Goal: Information Seeking & Learning: Understand process/instructions

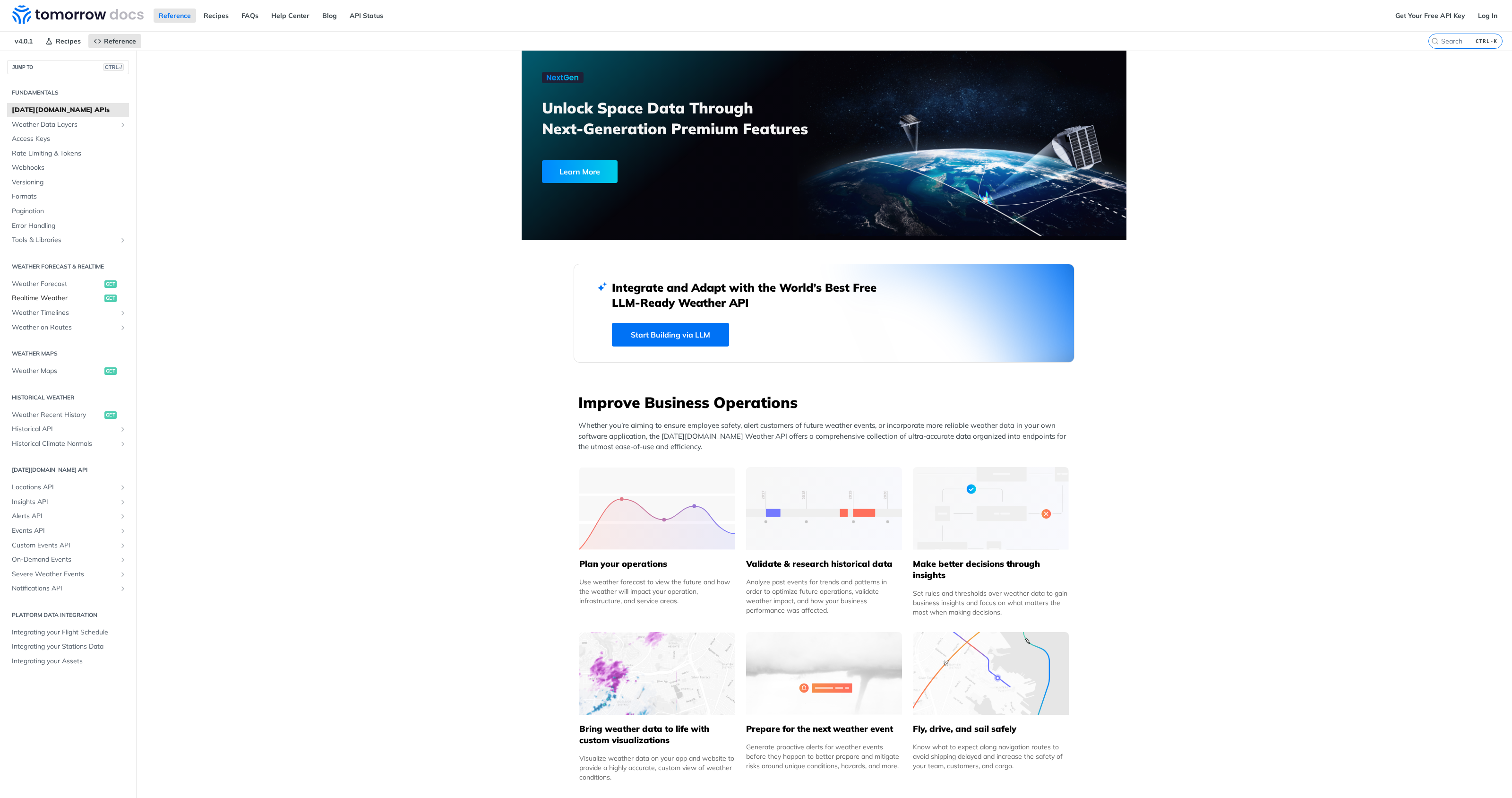
click at [40, 295] on span "Realtime Weather" at bounding box center [57, 298] width 91 height 9
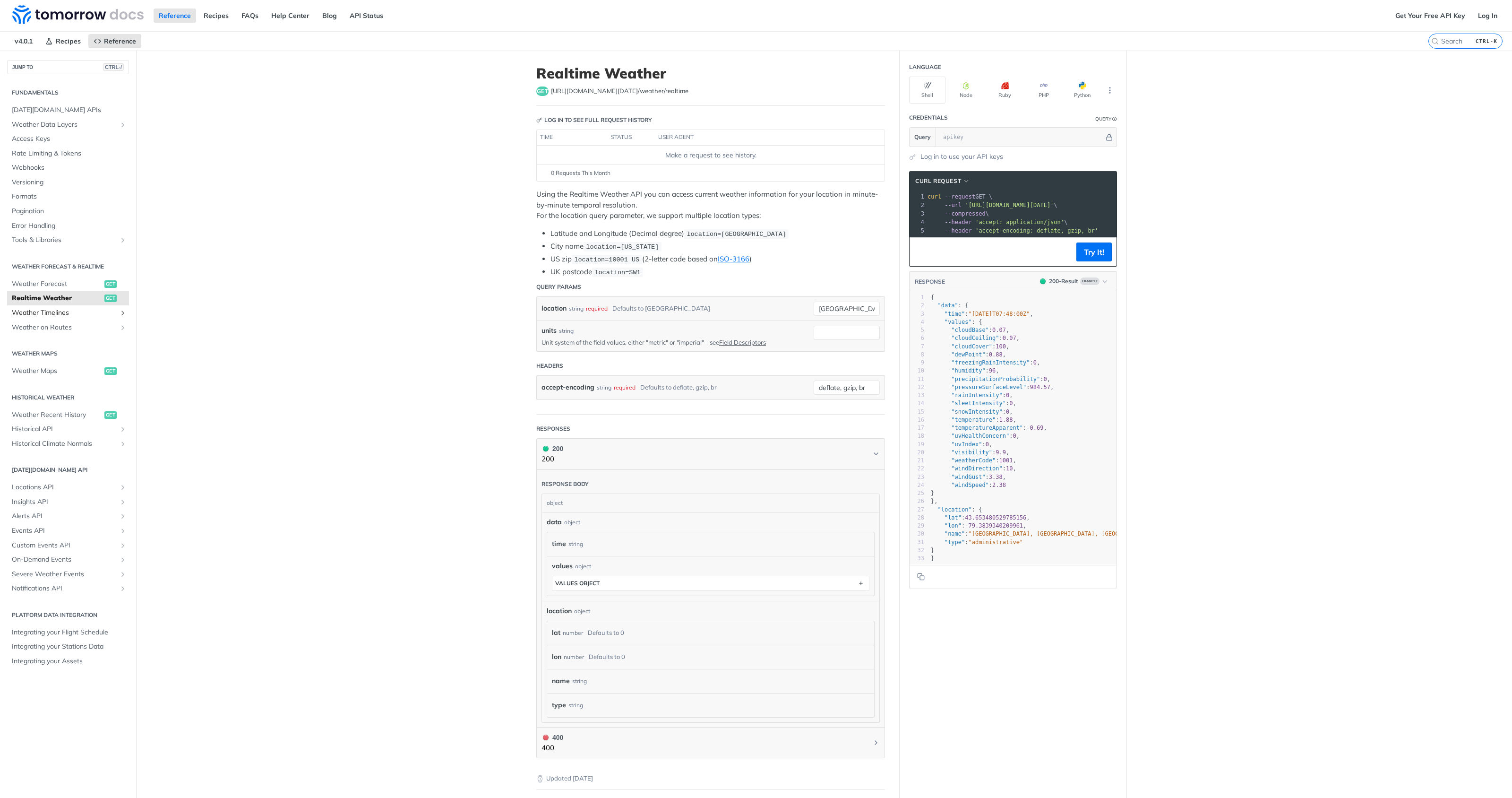
click at [107, 311] on span "Weather Timelines" at bounding box center [64, 312] width 105 height 9
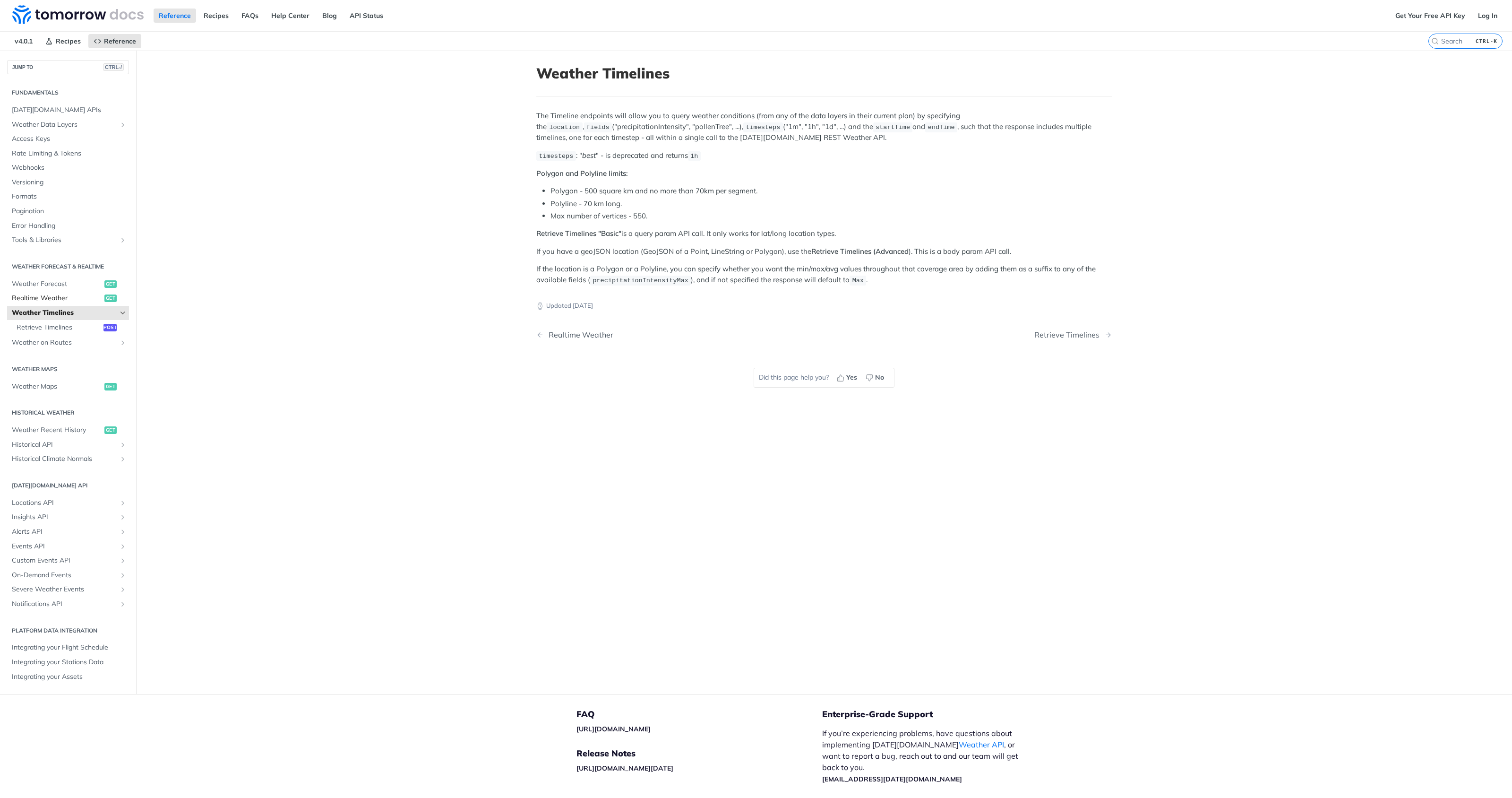
click at [85, 304] on link "Realtime Weather get" at bounding box center [67, 298] width 122 height 14
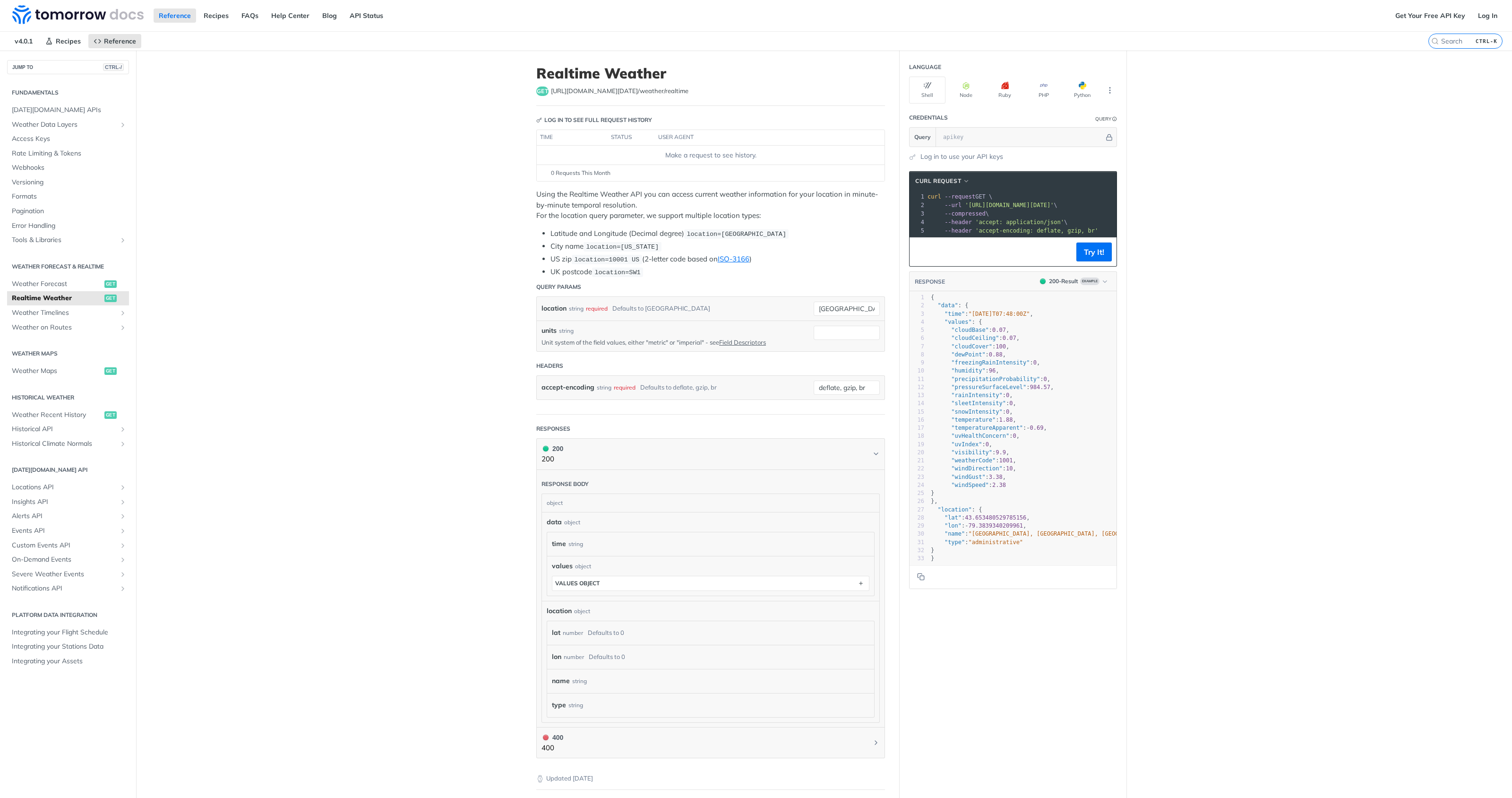
click at [91, 295] on span "Realtime Weather" at bounding box center [57, 298] width 91 height 9
click at [96, 284] on span "Weather Forecast" at bounding box center [57, 284] width 91 height 9
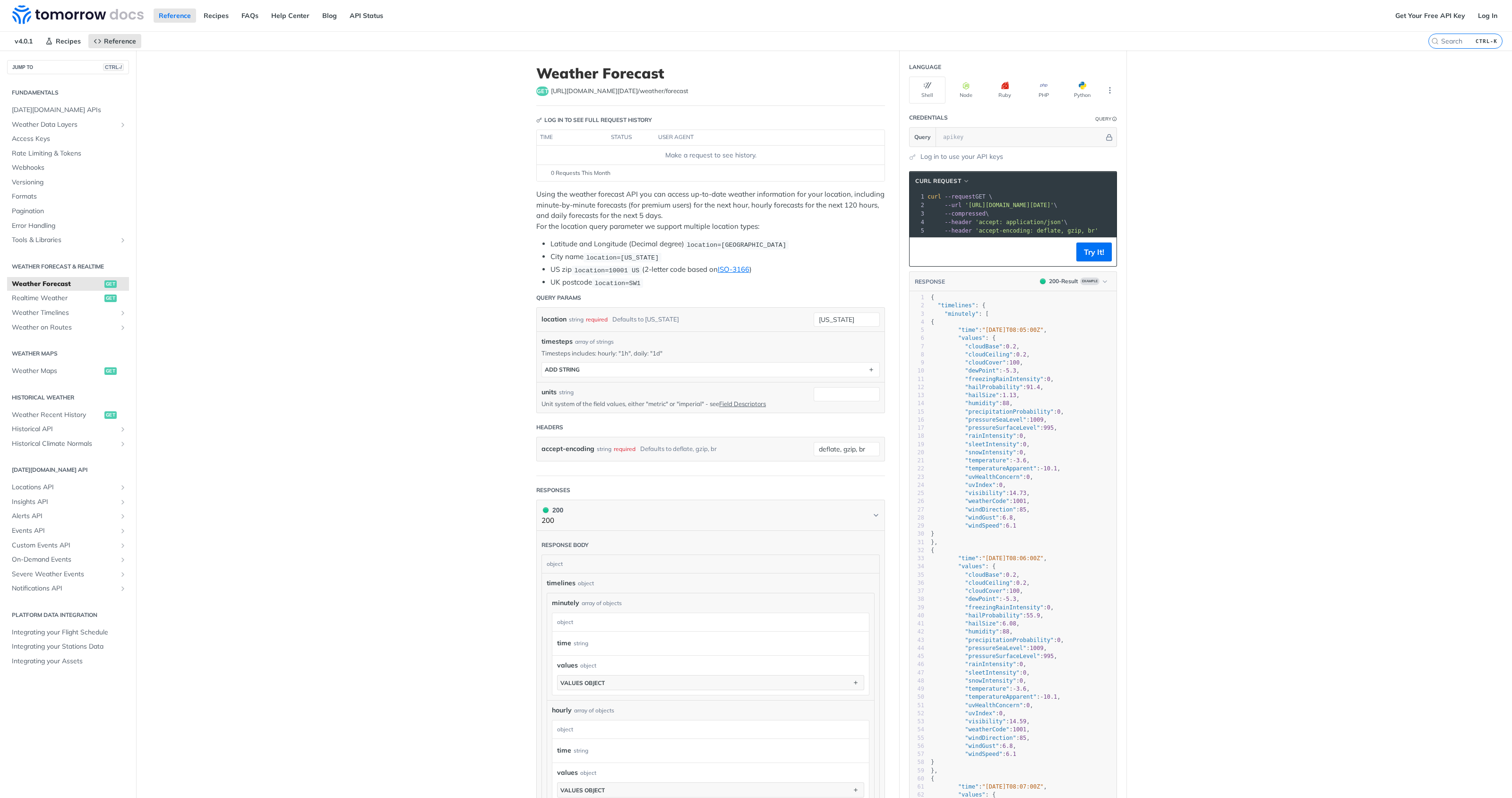
click at [618, 135] on th "status" at bounding box center [631, 138] width 47 height 15
click at [670, 133] on th "user agent" at bounding box center [760, 138] width 211 height 15
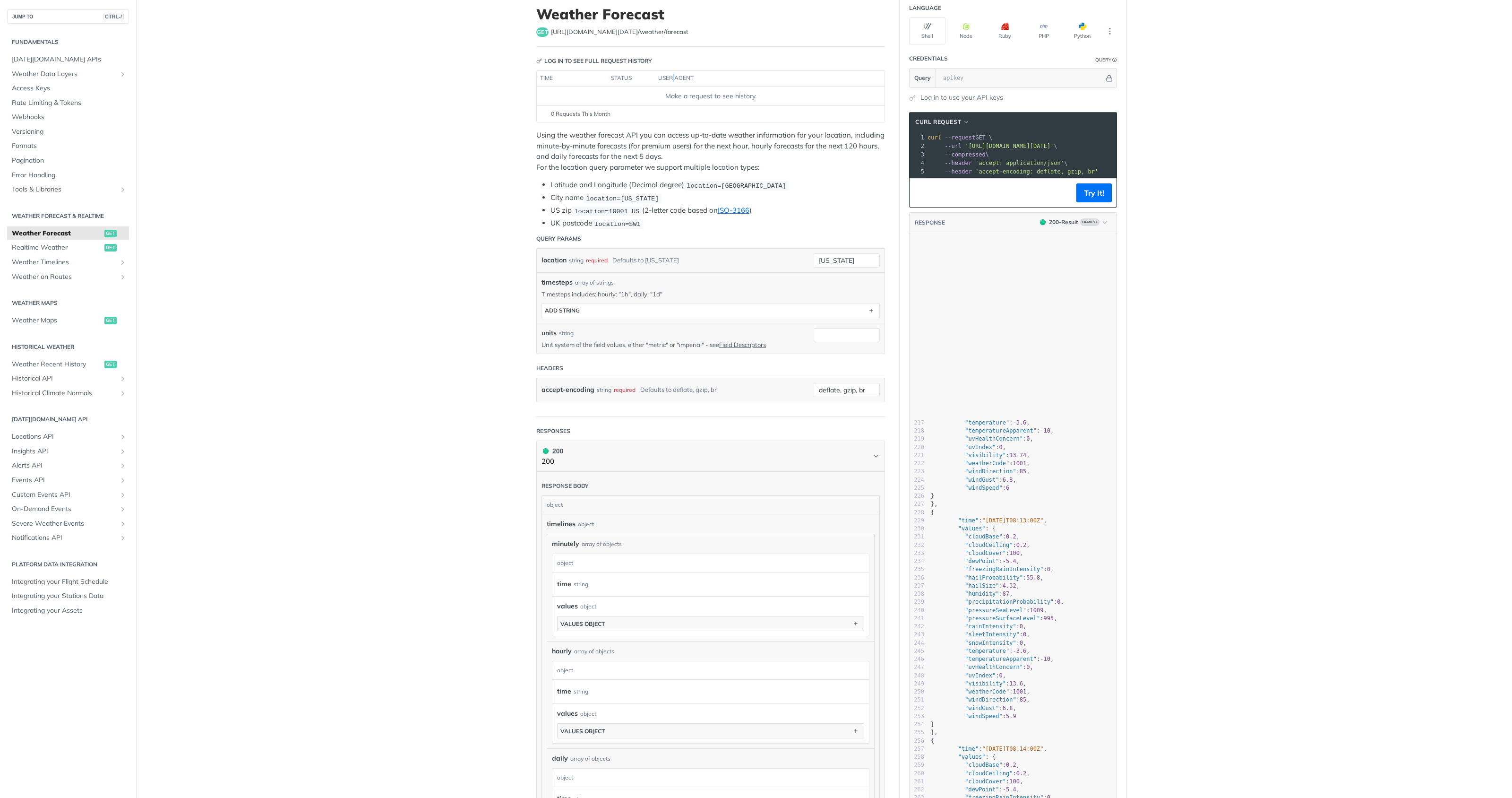
scroll to position [1846, 0]
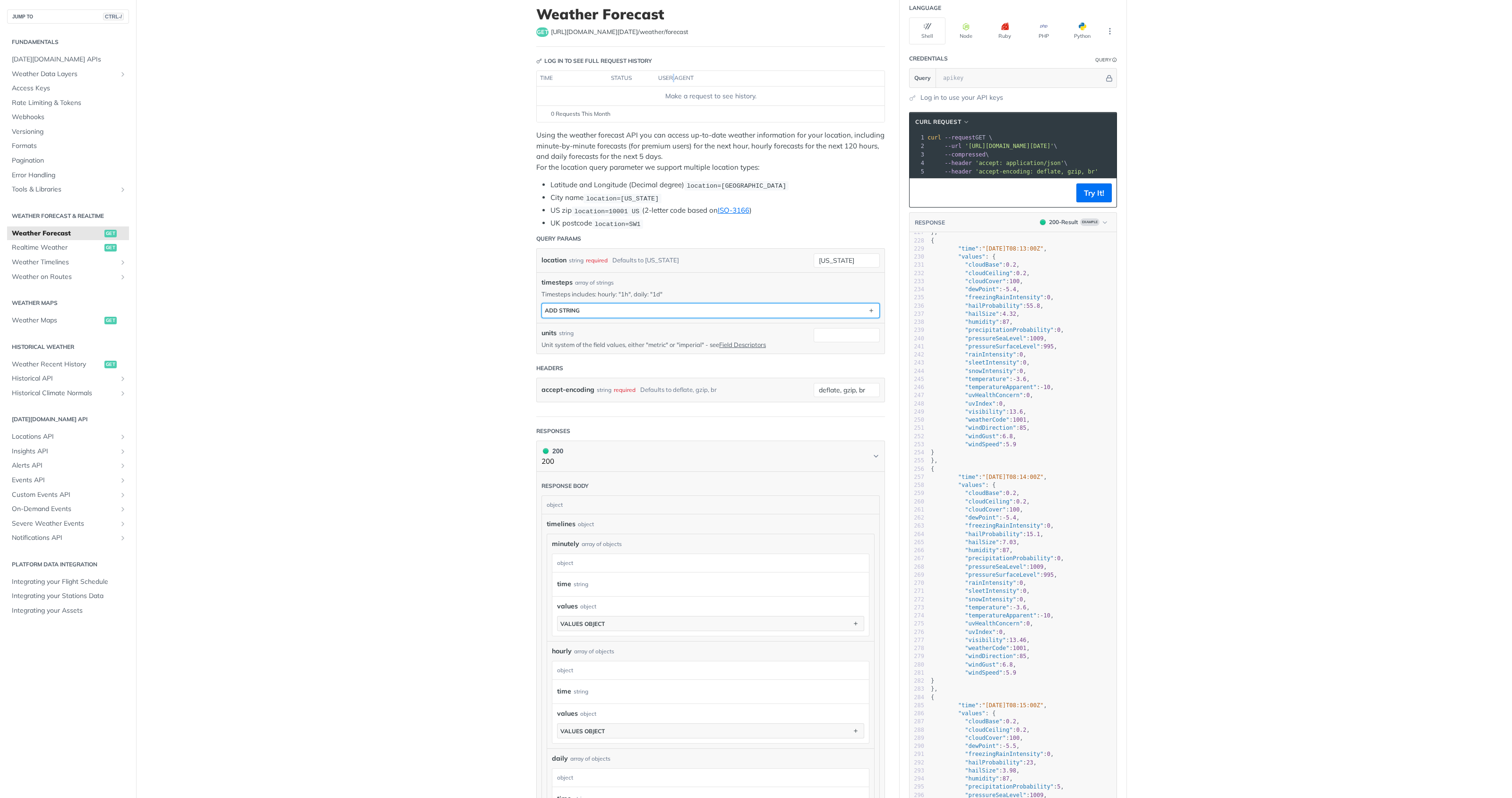
click at [632, 309] on button "ADD string" at bounding box center [711, 310] width 337 height 14
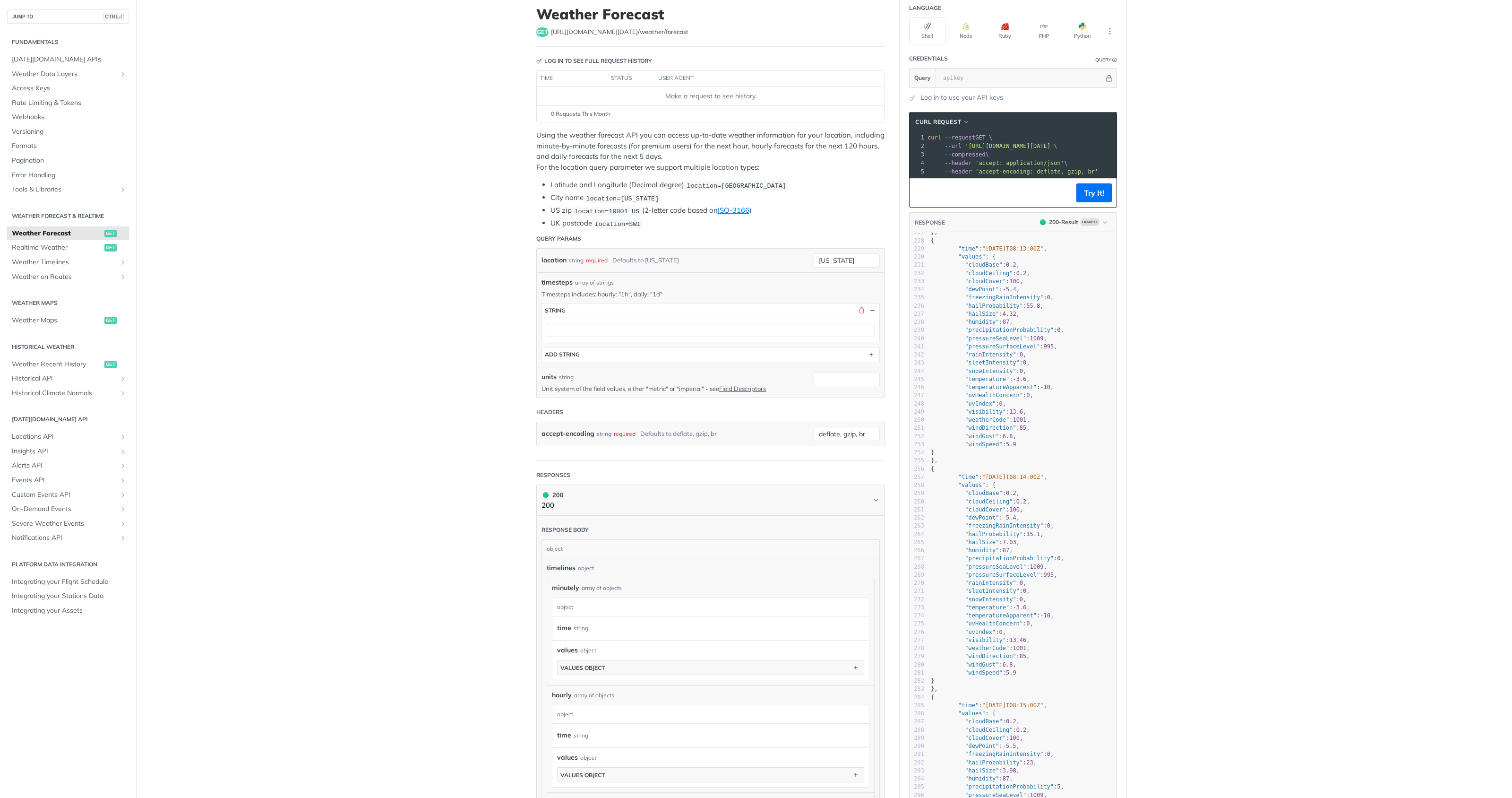
click at [654, 320] on div at bounding box center [711, 329] width 337 height 24
click at [645, 341] on div at bounding box center [711, 329] width 337 height 24
click at [645, 330] on input "text" at bounding box center [711, 330] width 328 height 14
type input "5d"
click at [426, 357] on main "JUMP TO CTRL-/ Fundamentals [DATE][DOMAIN_NAME] APIs Weather Data Layers Core P…" at bounding box center [756, 594] width 1512 height 1206
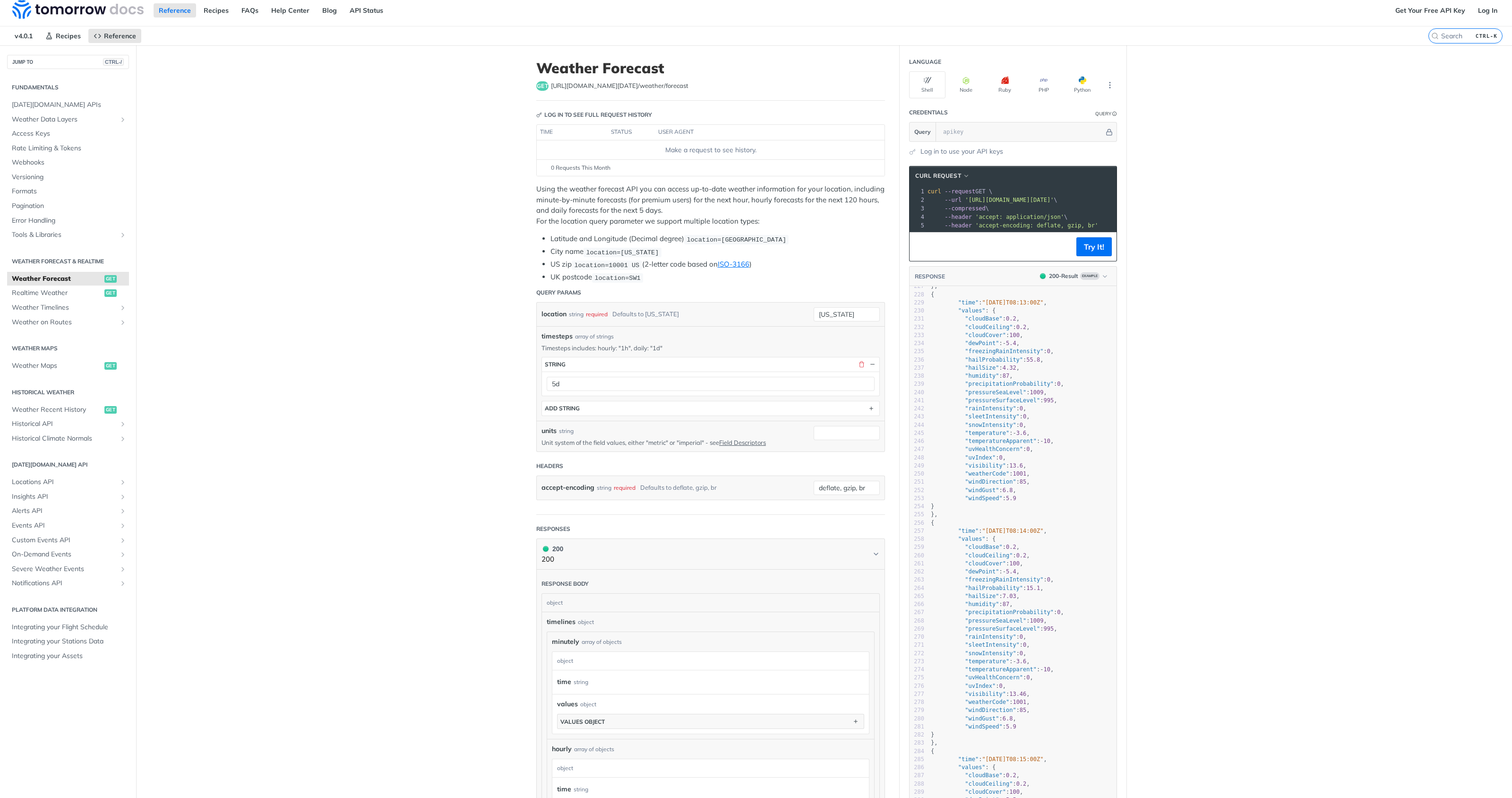
scroll to position [0, 0]
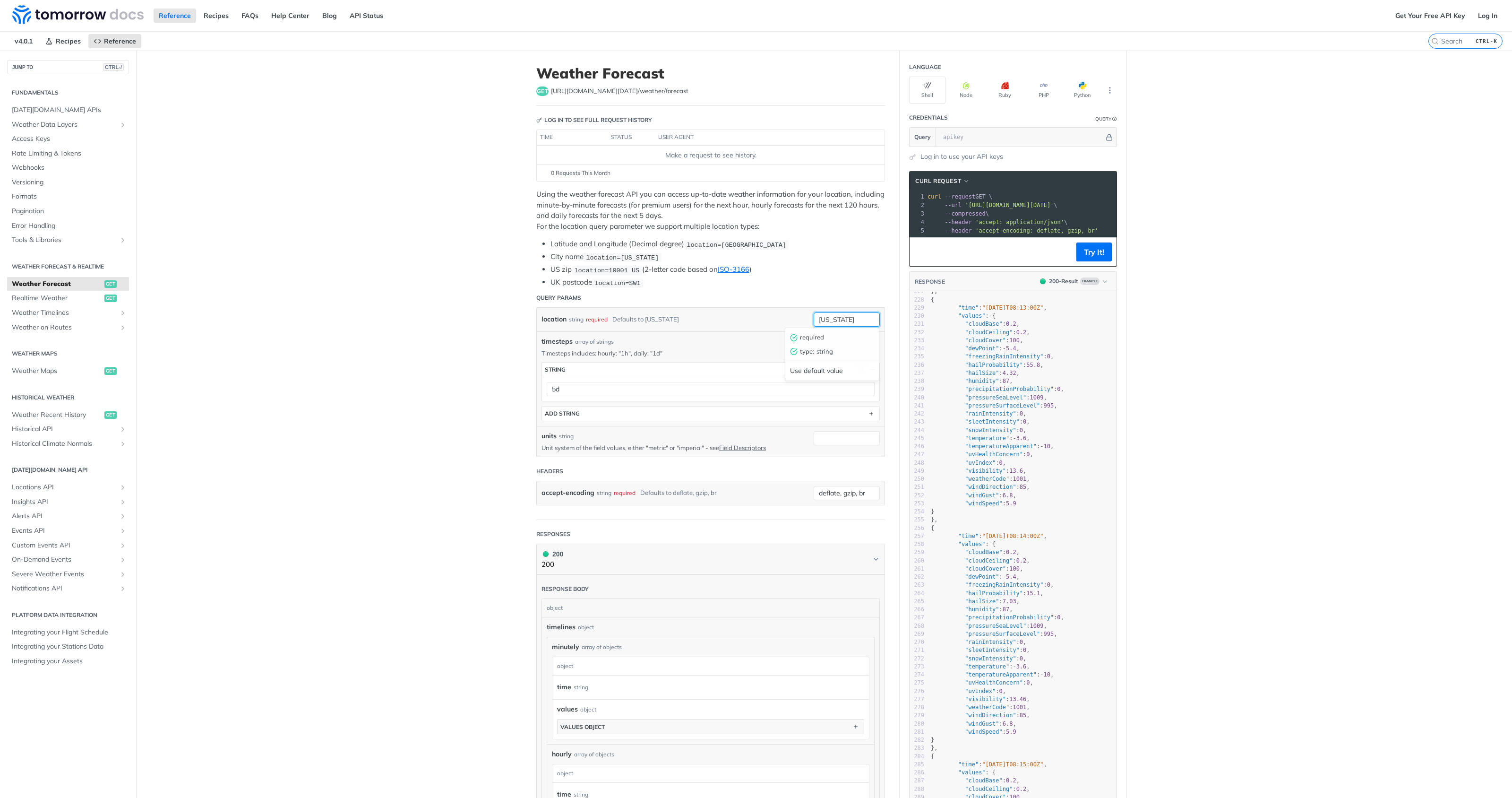
click at [839, 321] on input "[US_STATE]" at bounding box center [847, 319] width 66 height 14
click at [695, 444] on p "Unit system of the field values, either "metric" or "imperial" - see Field Desc…" at bounding box center [670, 447] width 258 height 8
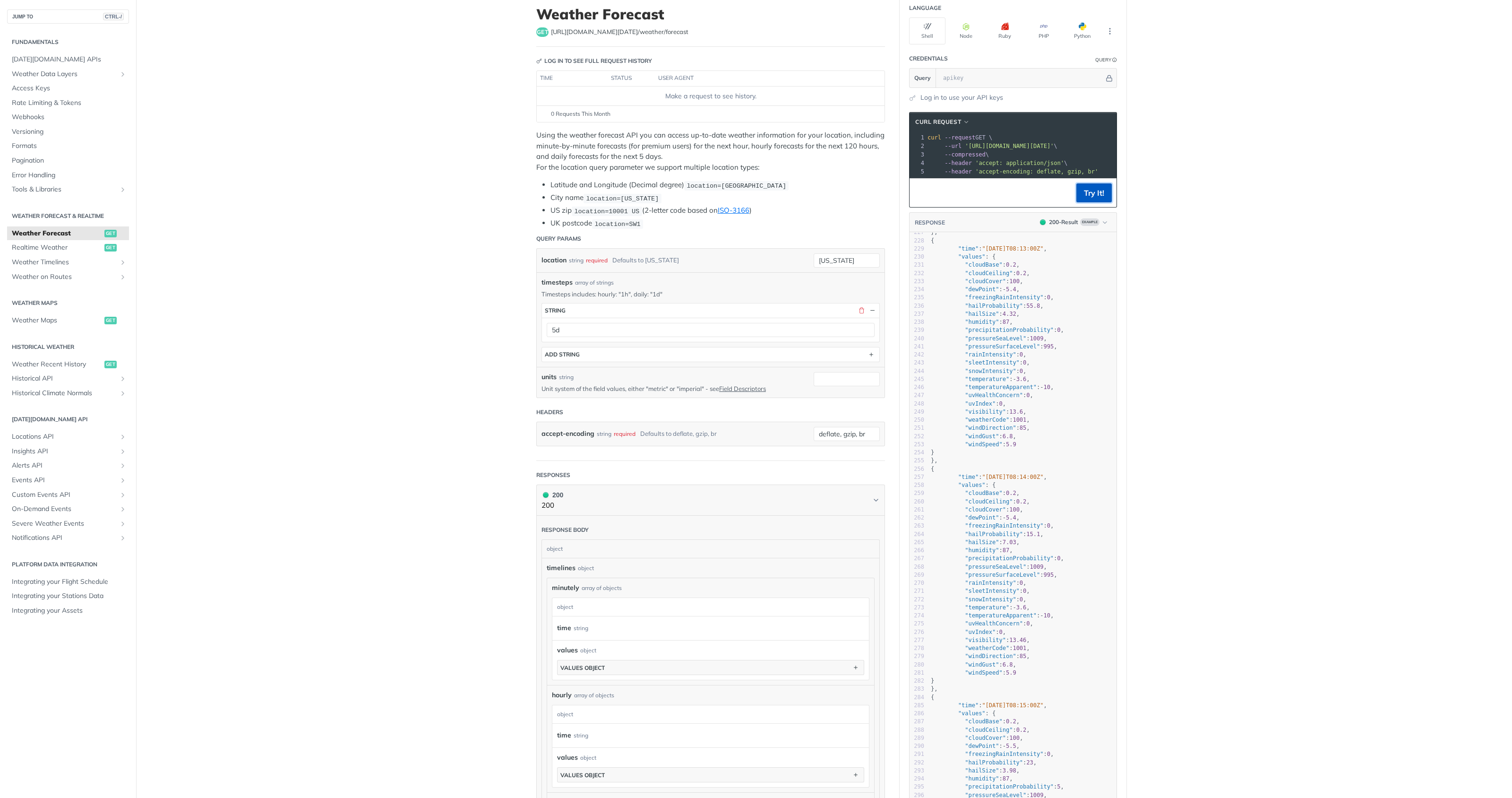
click at [1102, 200] on button "Try It!" at bounding box center [1094, 193] width 35 height 19
